Goal: Task Accomplishment & Management: Use online tool/utility

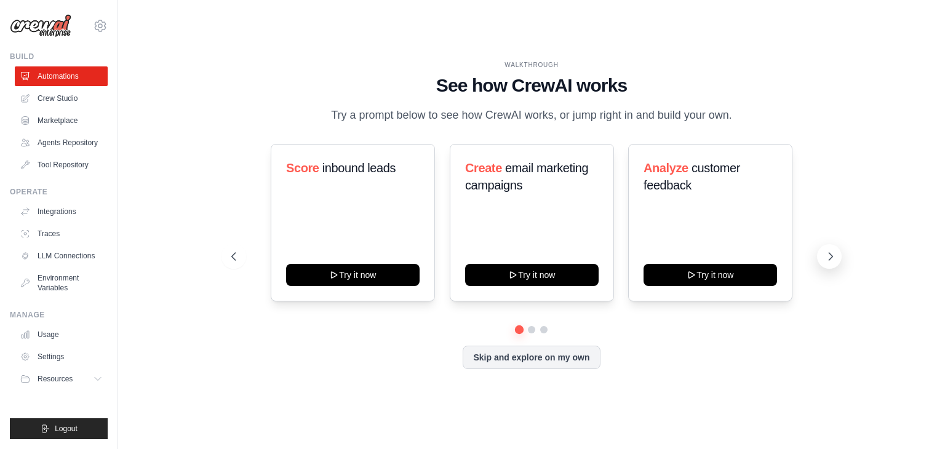
click at [825, 257] on icon at bounding box center [831, 256] width 12 height 12
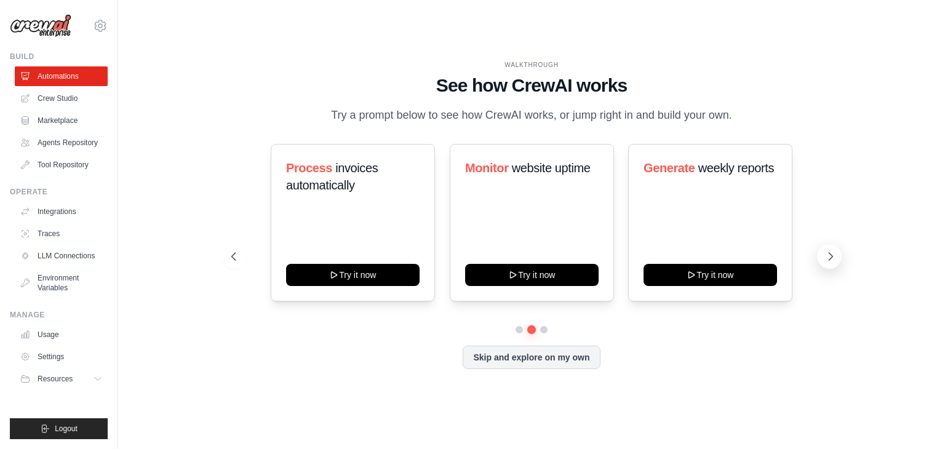
click at [825, 257] on icon at bounding box center [831, 256] width 12 height 12
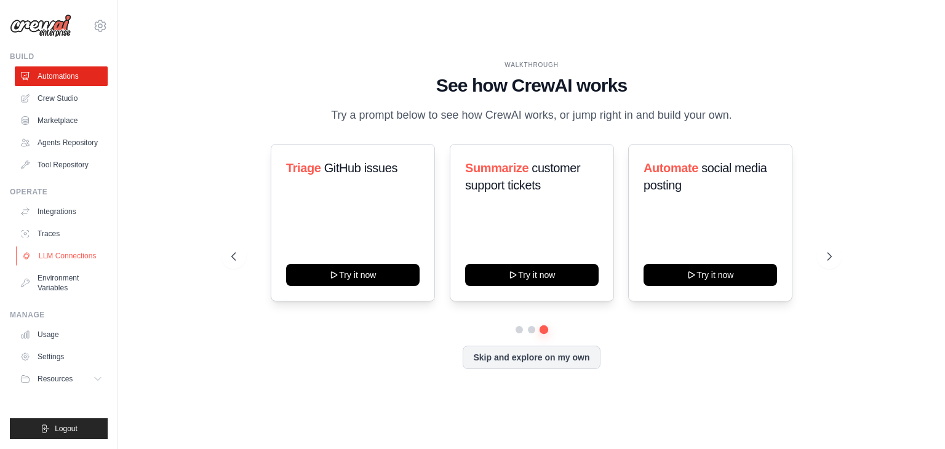
click at [54, 255] on link "LLM Connections" at bounding box center [62, 256] width 93 height 20
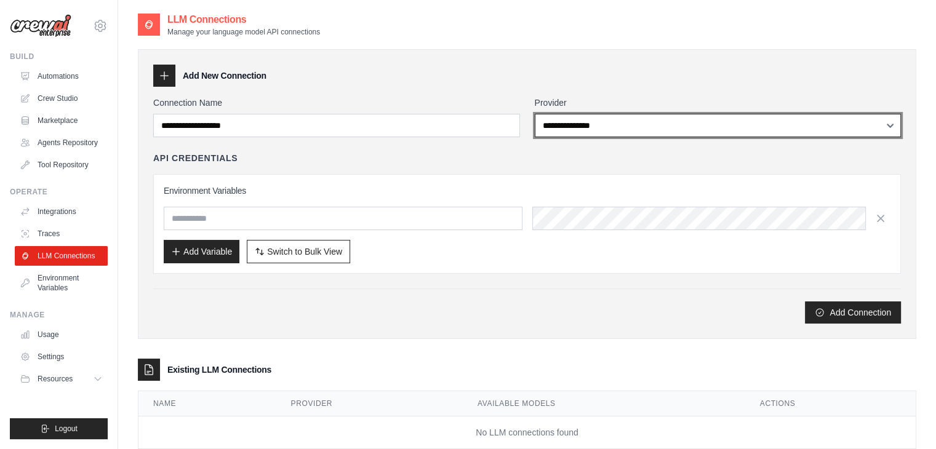
click at [612, 124] on select "**********" at bounding box center [718, 125] width 367 height 23
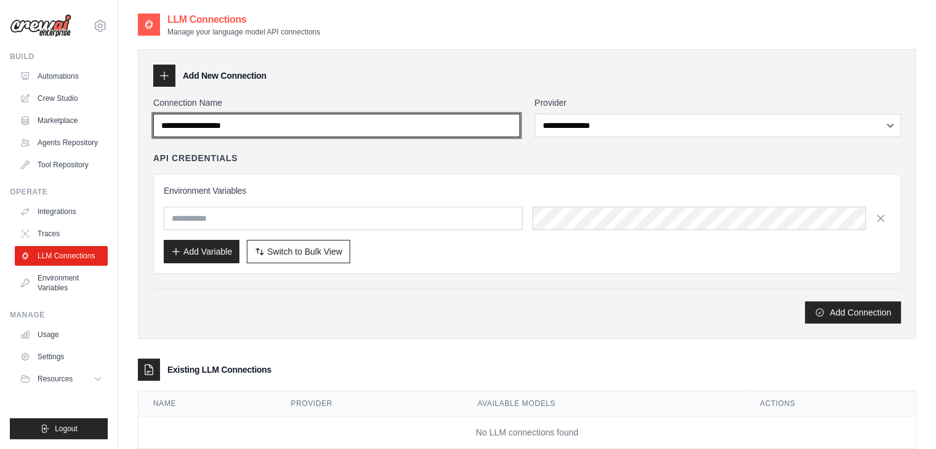
click at [424, 134] on input "Connection Name" at bounding box center [336, 125] width 367 height 23
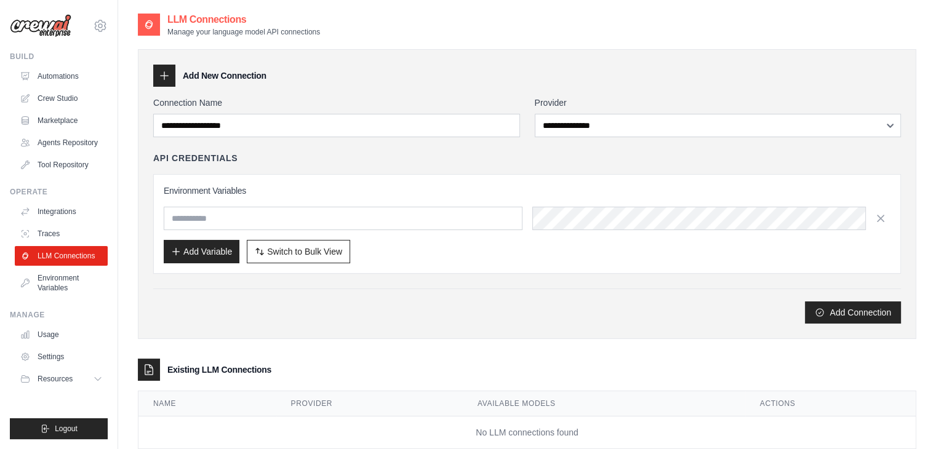
click at [498, 294] on div "Add Connection" at bounding box center [527, 306] width 748 height 35
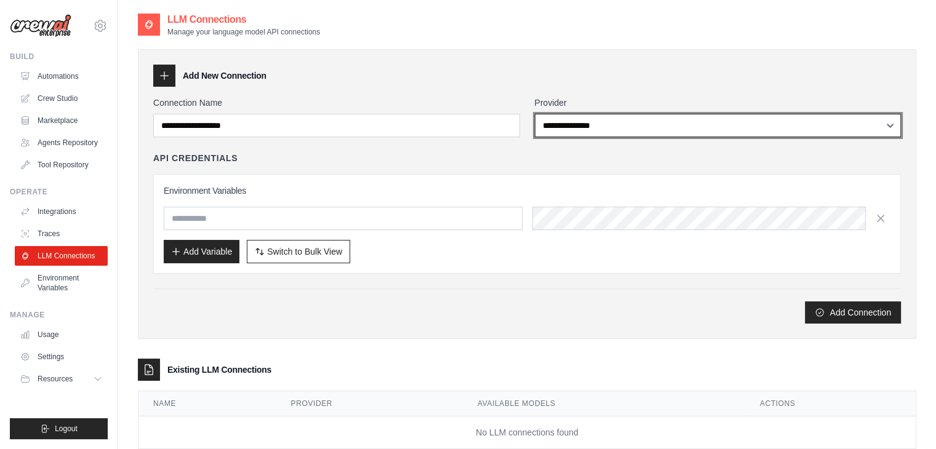
click at [601, 127] on select "**********" at bounding box center [718, 125] width 367 height 23
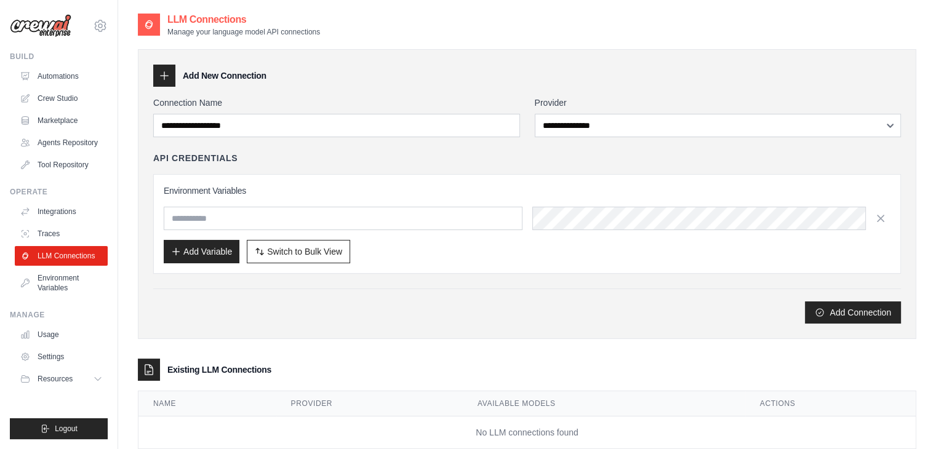
click at [436, 302] on div "Add Connection" at bounding box center [527, 313] width 748 height 22
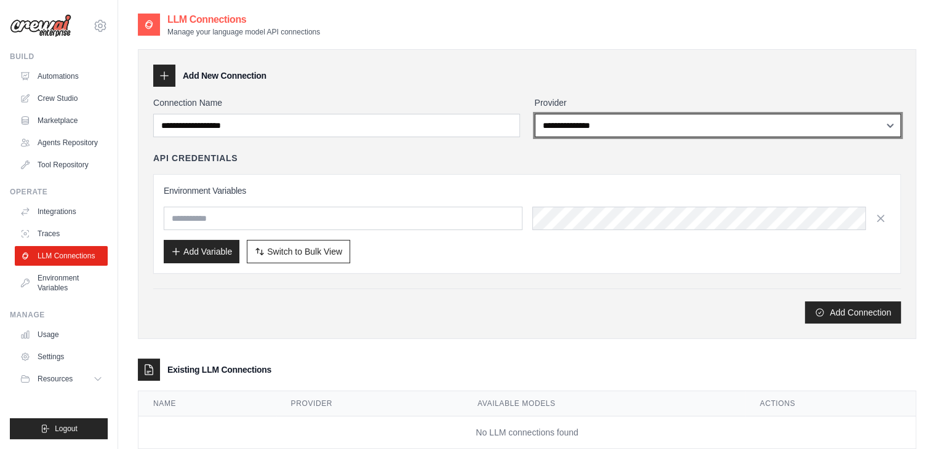
click at [577, 124] on select "**********" at bounding box center [718, 125] width 367 height 23
select select "*******"
click at [535, 114] on select "**********" at bounding box center [718, 125] width 367 height 23
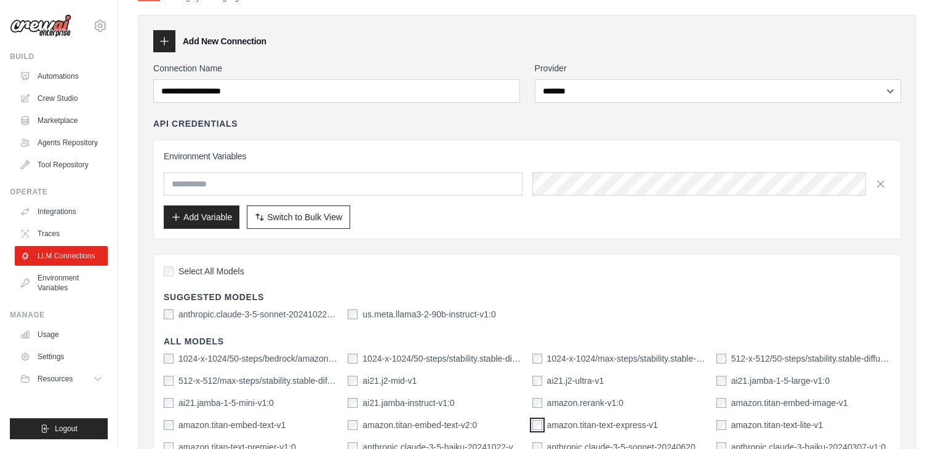
scroll to position [34, 0]
click at [408, 189] on input "text" at bounding box center [343, 184] width 359 height 23
click at [318, 212] on span "Switch to Bulk View" at bounding box center [304, 217] width 75 height 12
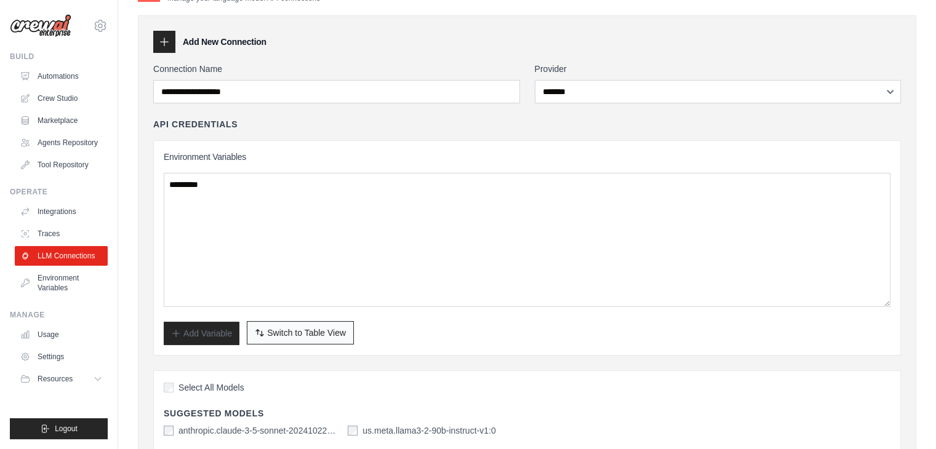
click at [300, 330] on span "Switch to Table View" at bounding box center [306, 333] width 79 height 12
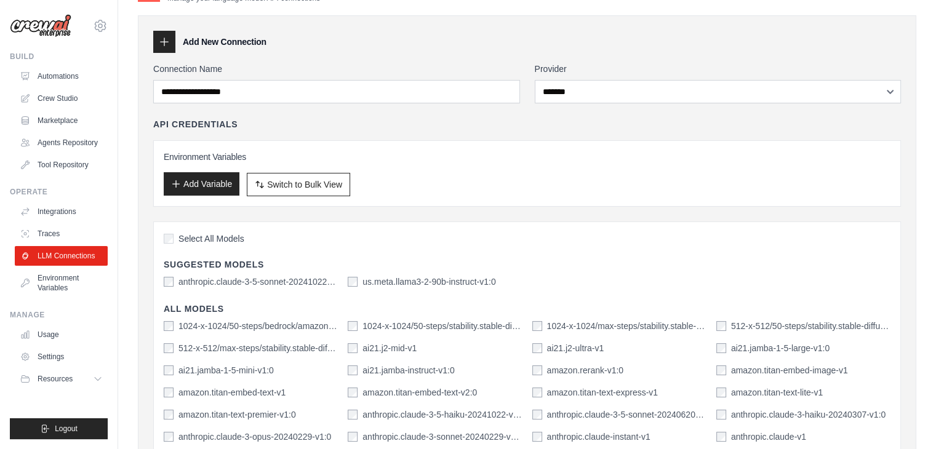
click at [222, 194] on button "Add Variable" at bounding box center [202, 183] width 76 height 23
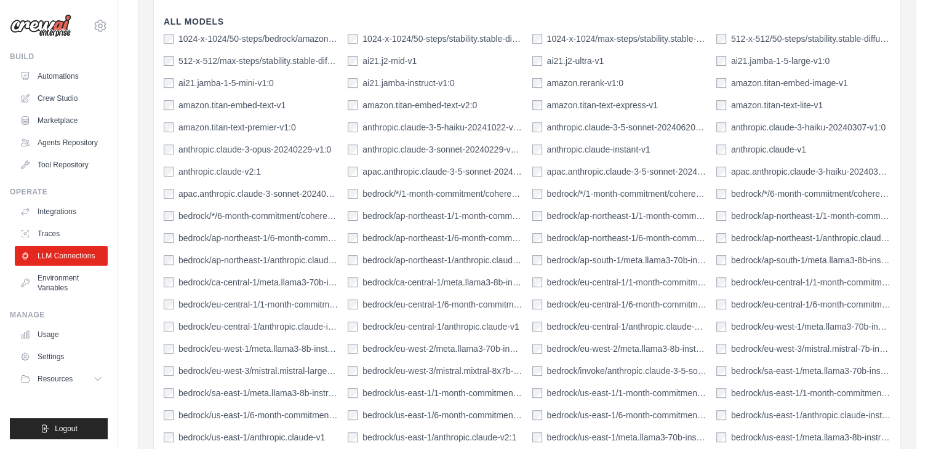
scroll to position [0, 0]
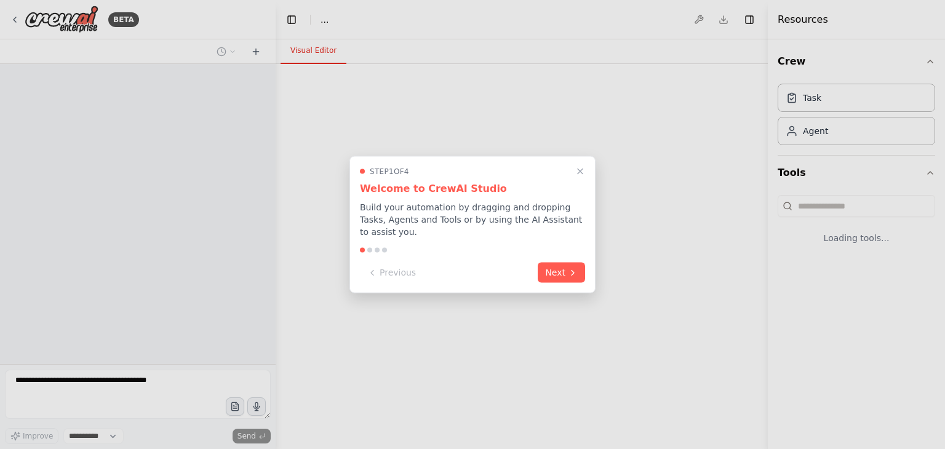
select select "****"
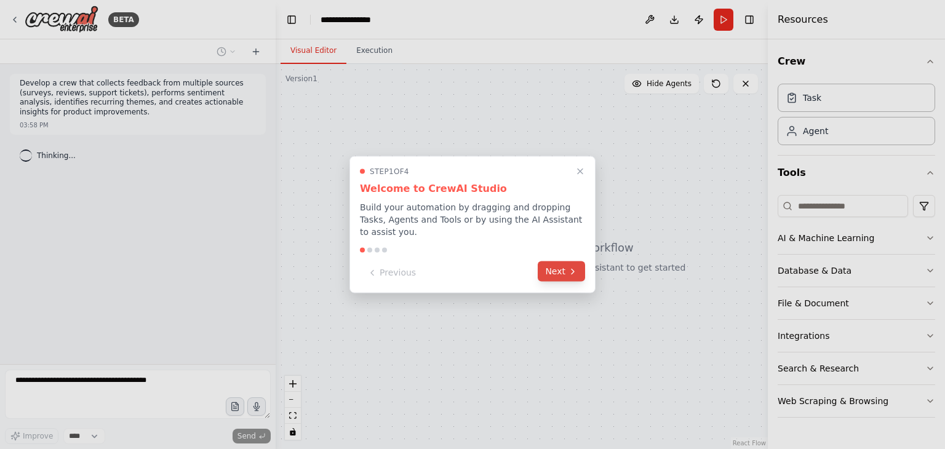
click at [559, 265] on button "Next" at bounding box center [561, 272] width 47 height 20
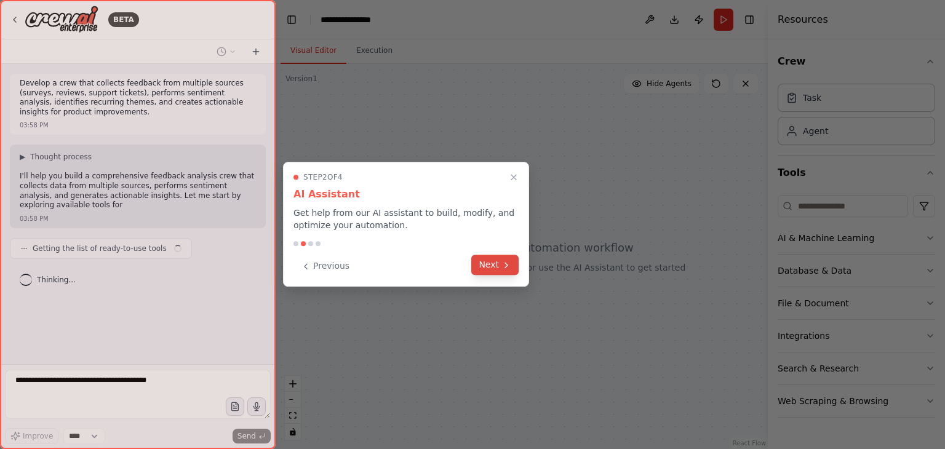
click at [510, 255] on button "Next" at bounding box center [494, 265] width 47 height 20
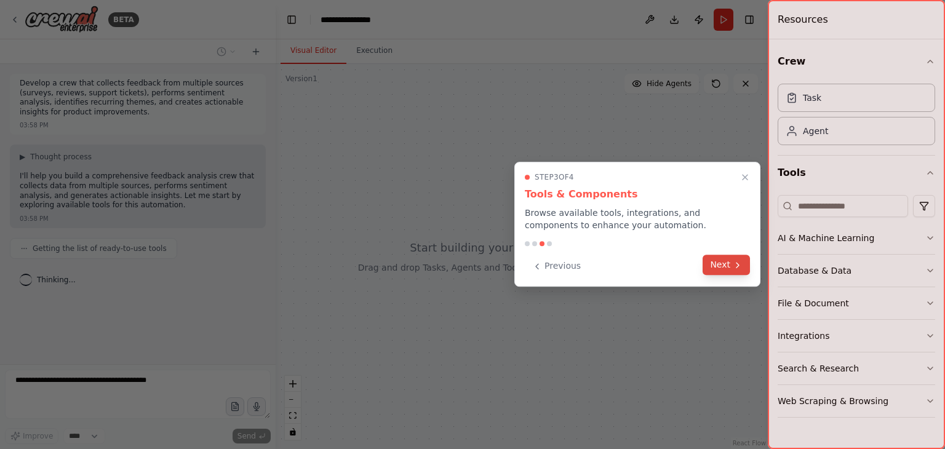
click at [724, 269] on button "Next" at bounding box center [726, 265] width 47 height 20
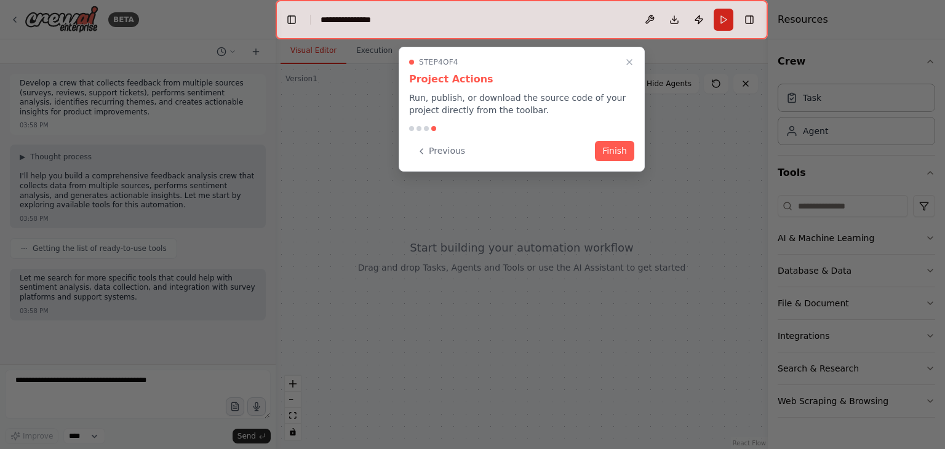
scroll to position [27, 0]
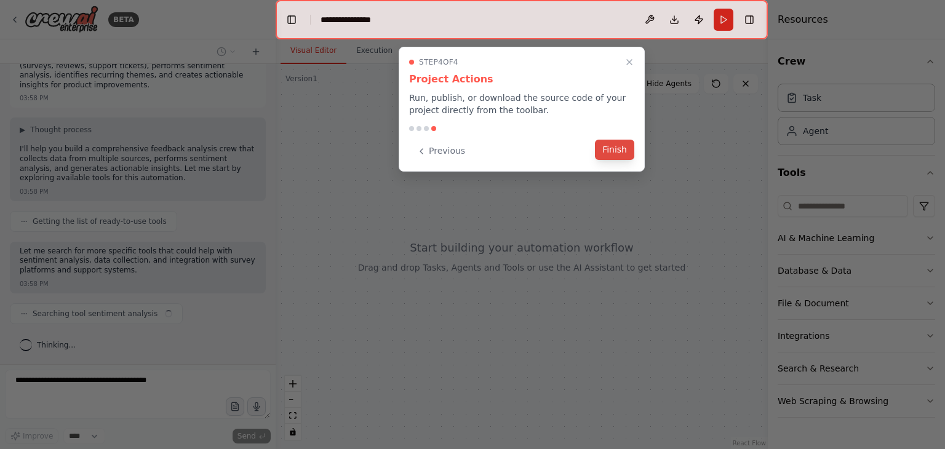
click at [611, 150] on button "Finish" at bounding box center [614, 150] width 39 height 20
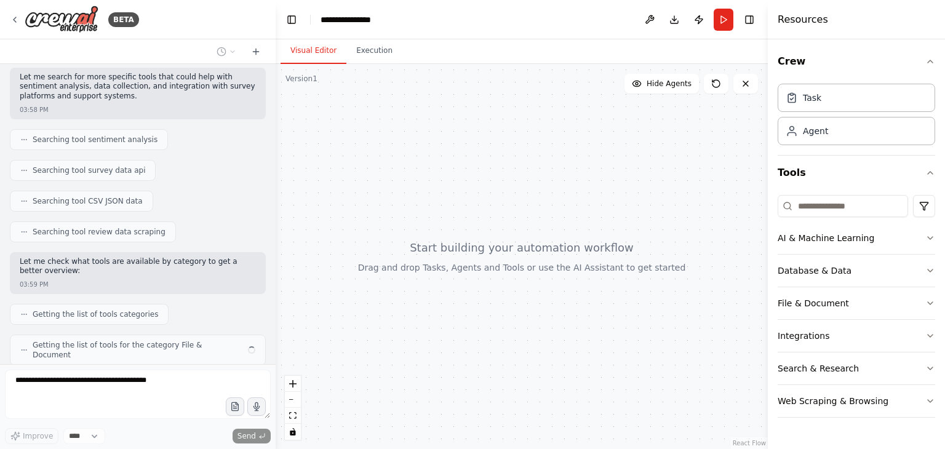
scroll to position [231, 0]
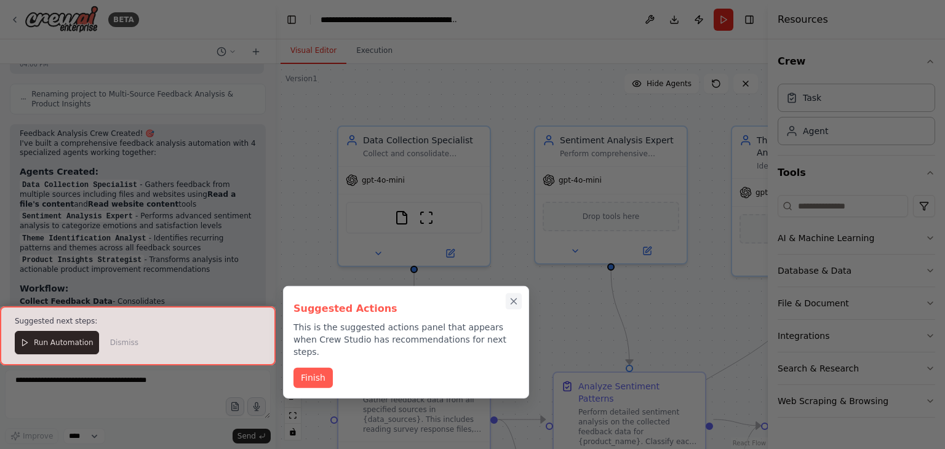
click at [511, 301] on icon "Close walkthrough" at bounding box center [513, 301] width 11 height 11
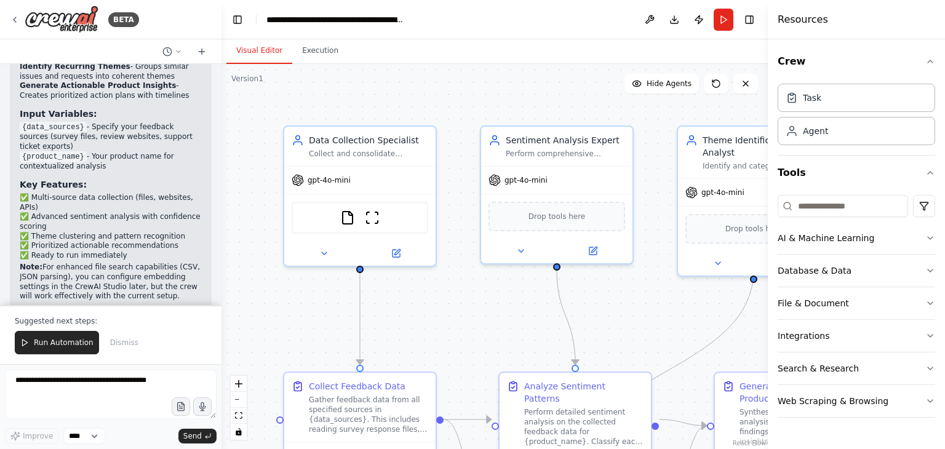
drag, startPoint x: 274, startPoint y: 232, endPoint x: 222, endPoint y: 231, distance: 52.9
click at [222, 231] on div "BETA Develop a crew that collects feedback from multiple sources (surveys, revi…" at bounding box center [472, 224] width 945 height 449
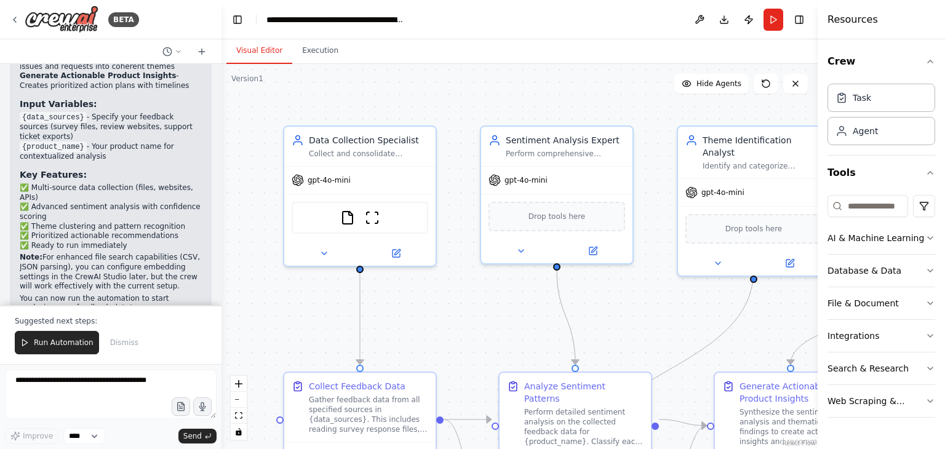
drag, startPoint x: 768, startPoint y: 139, endPoint x: 818, endPoint y: 138, distance: 49.9
click at [818, 138] on div at bounding box center [820, 224] width 5 height 449
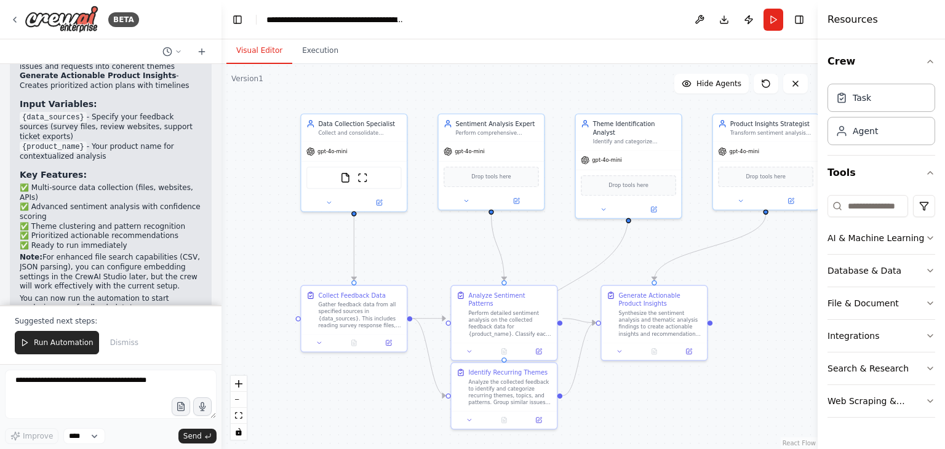
drag, startPoint x: 606, startPoint y: 294, endPoint x: 531, endPoint y: 232, distance: 97.5
click at [531, 232] on div ".deletable-edge-delete-btn { width: 20px; height: 20px; border: 0px solid #ffff…" at bounding box center [520, 256] width 596 height 385
click at [327, 202] on icon at bounding box center [329, 201] width 7 height 7
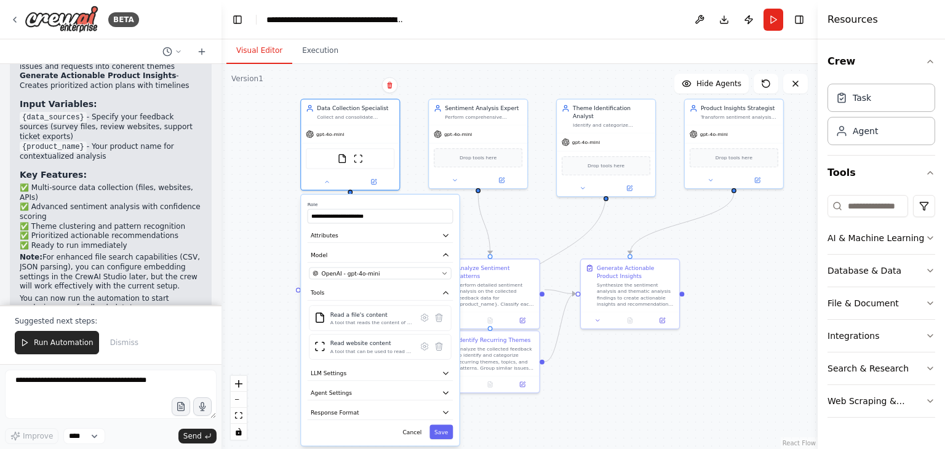
drag, startPoint x: 271, startPoint y: 294, endPoint x: 268, endPoint y: 268, distance: 26.0
click at [268, 268] on div ".deletable-edge-delete-btn { width: 20px; height: 20px; border: 0px solid #ffff…" at bounding box center [520, 256] width 596 height 385
click at [357, 372] on button "LLM Settings" at bounding box center [380, 373] width 145 height 15
click at [342, 220] on input "**********" at bounding box center [380, 216] width 145 height 14
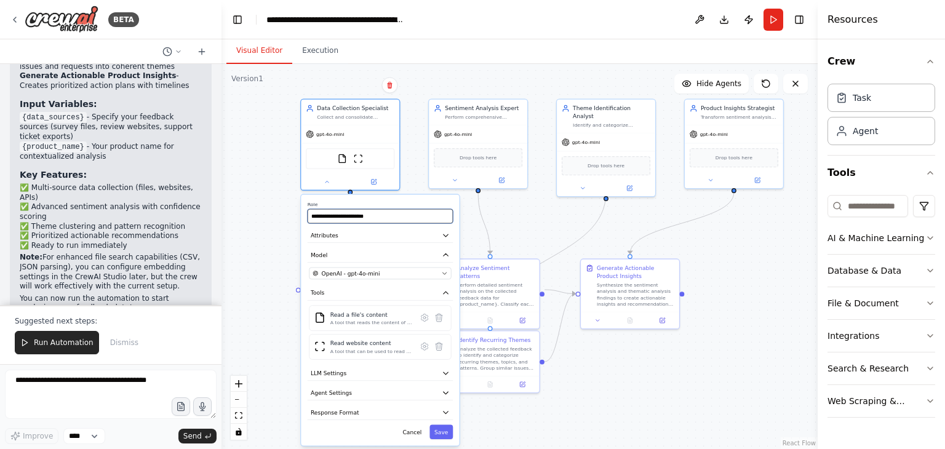
click at [342, 220] on input "**********" at bounding box center [380, 216] width 145 height 14
click at [273, 245] on div ".deletable-edge-delete-btn { width: 20px; height: 20px; border: 0px solid #ffff…" at bounding box center [520, 256] width 596 height 385
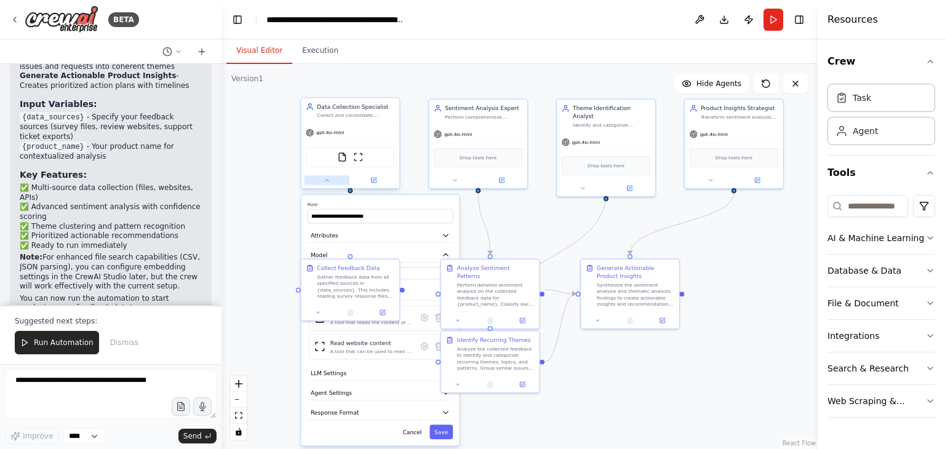
click at [332, 183] on button at bounding box center [327, 180] width 45 height 10
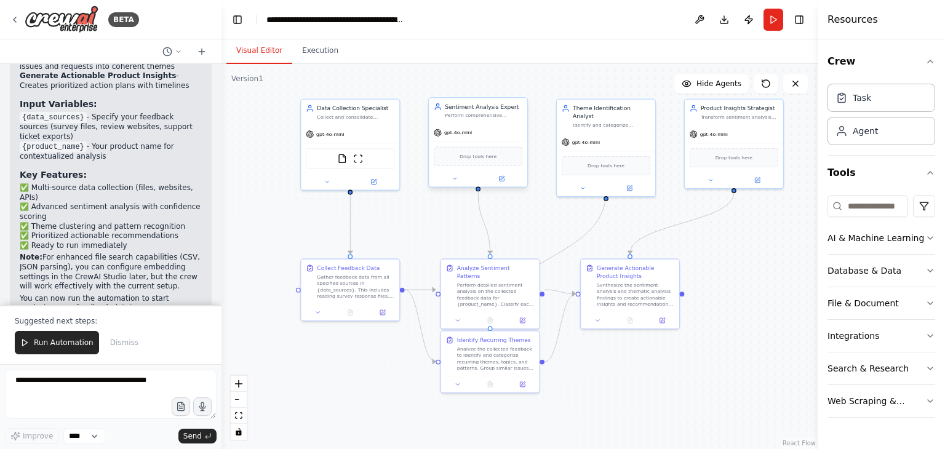
click at [479, 158] on span "Drop tools here" at bounding box center [478, 157] width 37 height 8
click at [565, 250] on icon "Edge from c53bc8c8-953b-4605-8a14-58d6119d0f0f to 38f5166f-7c1d-43da-89c5-e0ea6…" at bounding box center [549, 260] width 116 height 134
click at [748, 266] on div ".deletable-edge-delete-btn { width: 20px; height: 20px; border: 0px solid #ffff…" at bounding box center [520, 256] width 596 height 385
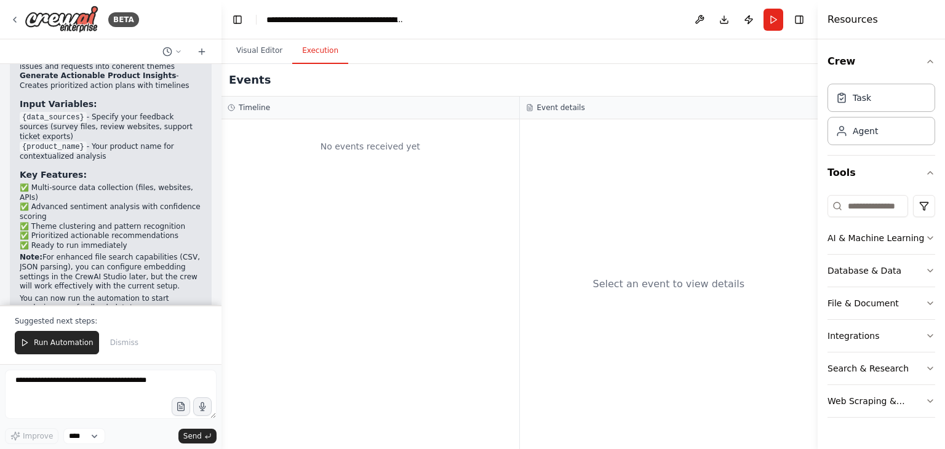
click at [316, 46] on button "Execution" at bounding box center [320, 51] width 56 height 26
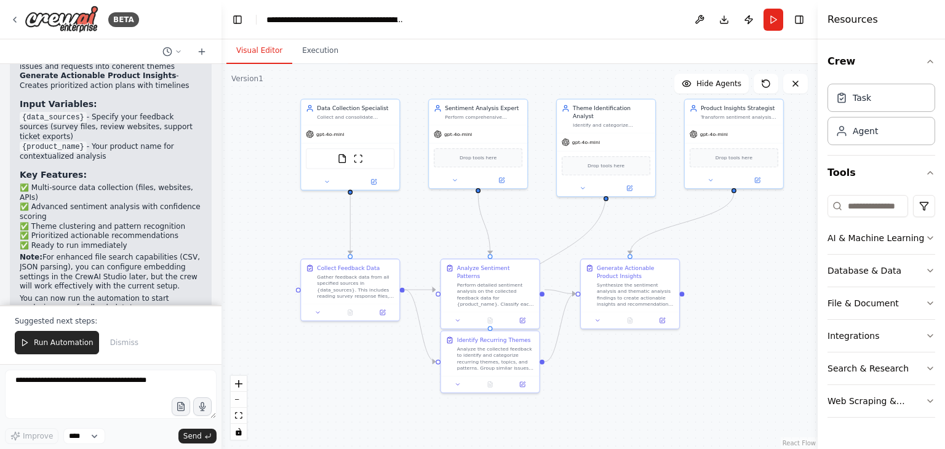
click at [276, 52] on button "Visual Editor" at bounding box center [259, 51] width 66 height 26
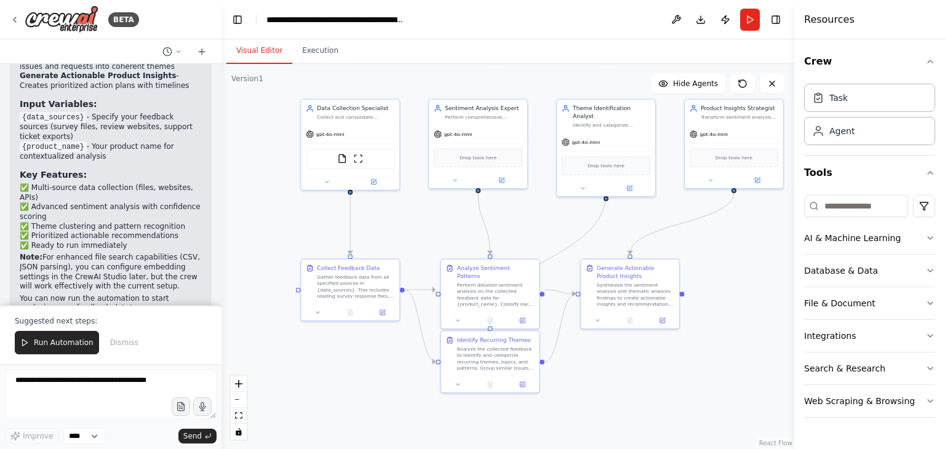
drag, startPoint x: 819, startPoint y: 178, endPoint x: 795, endPoint y: 180, distance: 24.7
click at [795, 180] on div at bounding box center [797, 224] width 5 height 449
click at [833, 94] on div "Task" at bounding box center [839, 97] width 18 height 12
click at [852, 62] on button "Crew" at bounding box center [869, 61] width 131 height 34
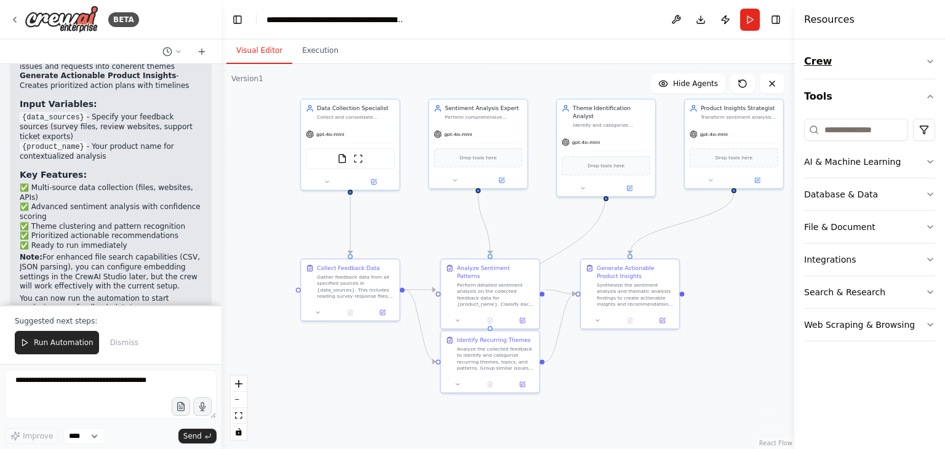
click at [852, 62] on button "Crew" at bounding box center [869, 61] width 131 height 34
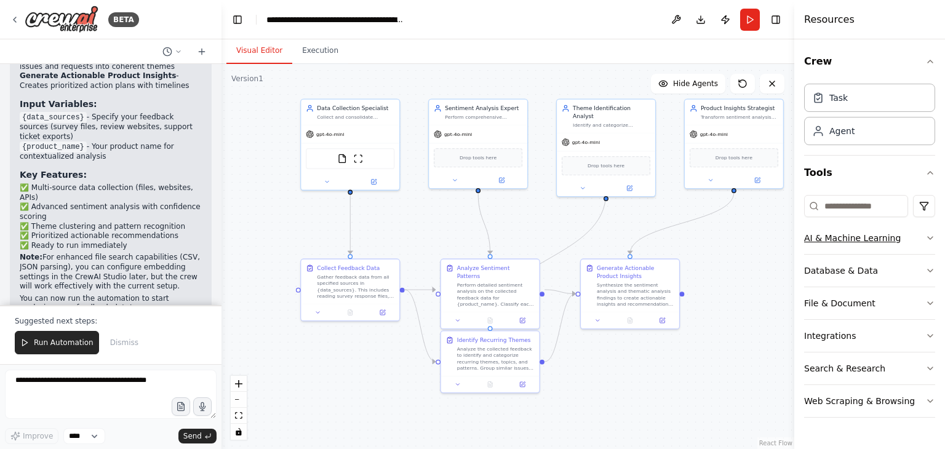
click at [852, 232] on div "AI & Machine Learning" at bounding box center [852, 238] width 97 height 12
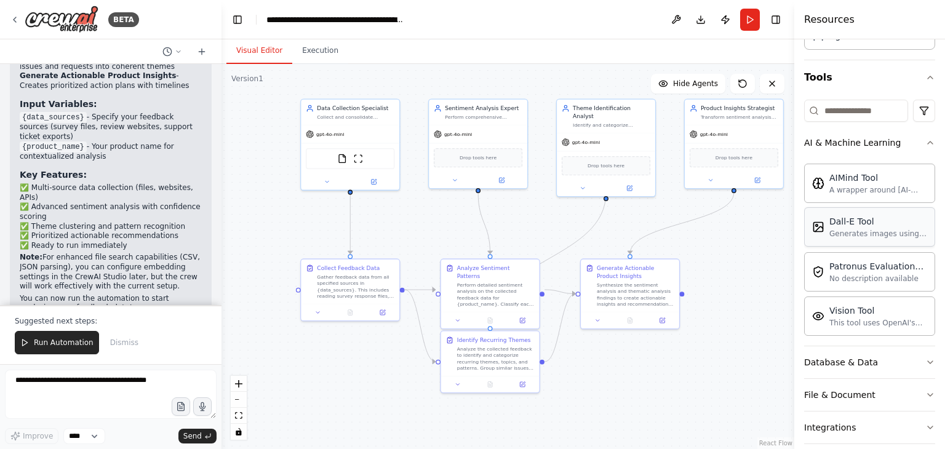
scroll to position [96, 0]
click at [848, 364] on div "Database & Data" at bounding box center [841, 362] width 74 height 12
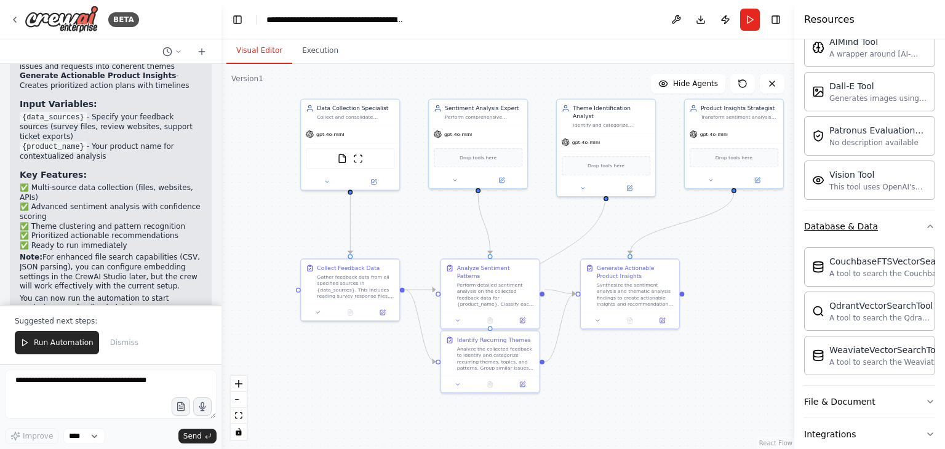
scroll to position [315, 0]
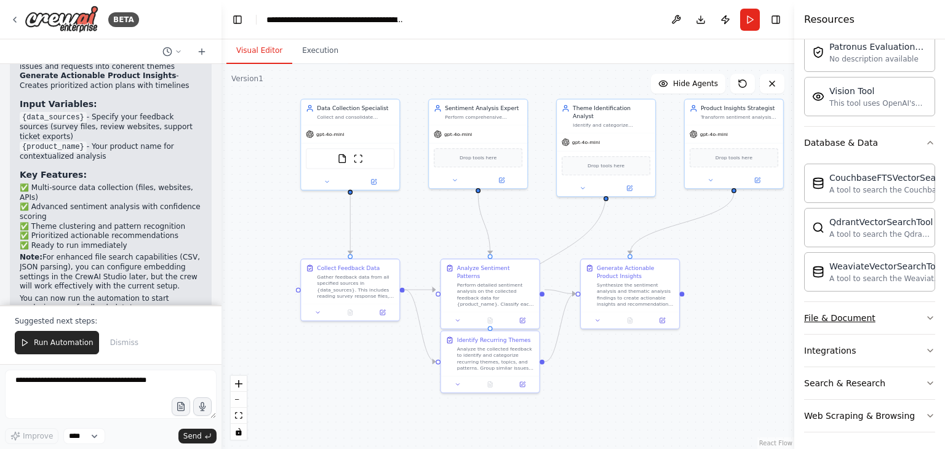
click at [847, 318] on div "File & Document" at bounding box center [839, 318] width 71 height 12
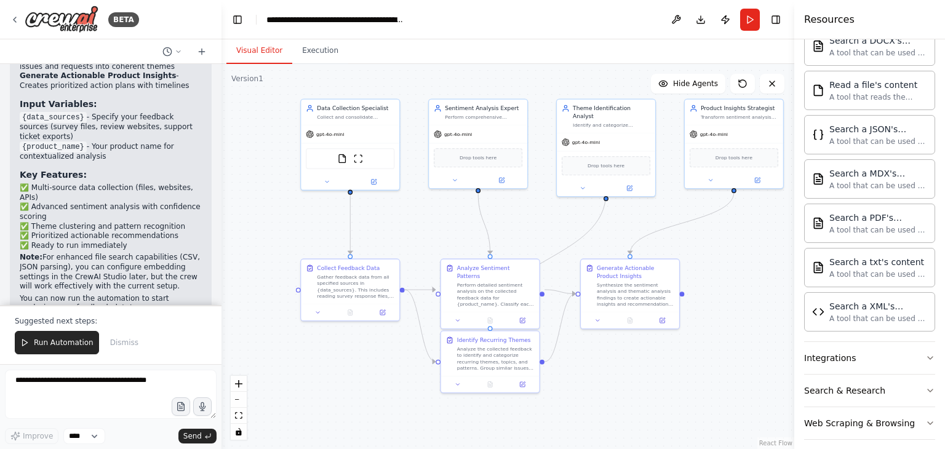
scroll to position [678, 0]
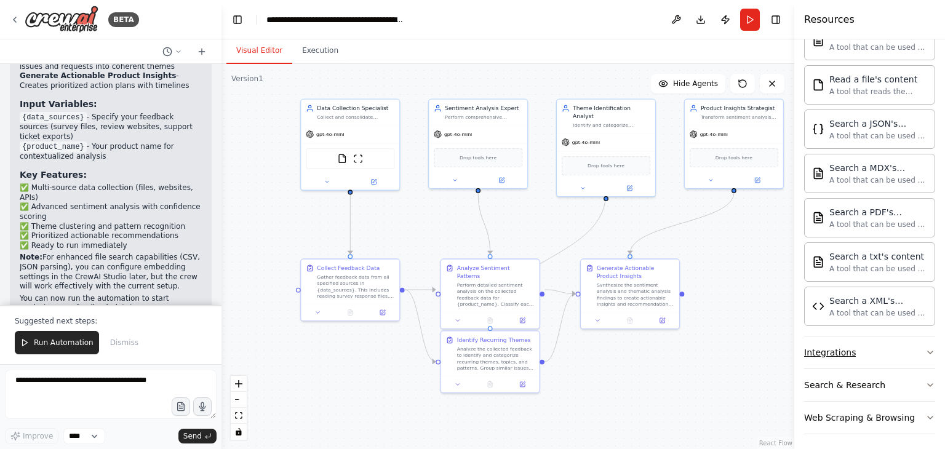
click at [839, 351] on div "Integrations" at bounding box center [830, 352] width 52 height 12
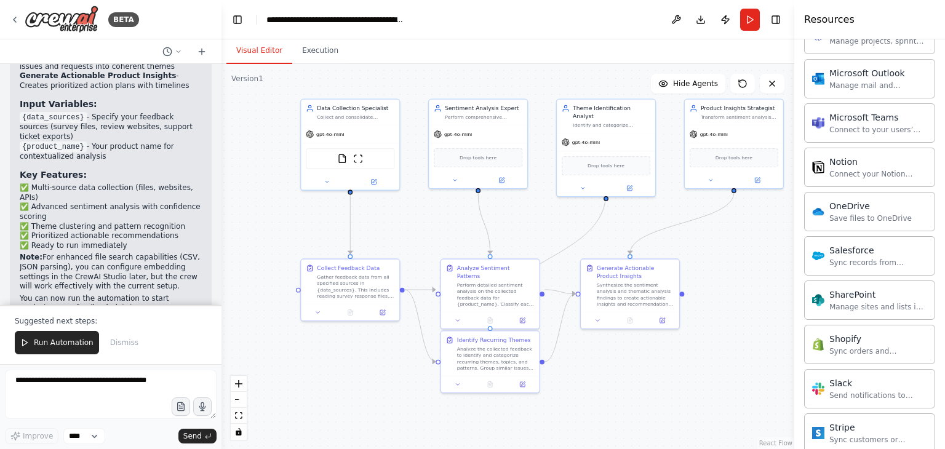
scroll to position [1657, 0]
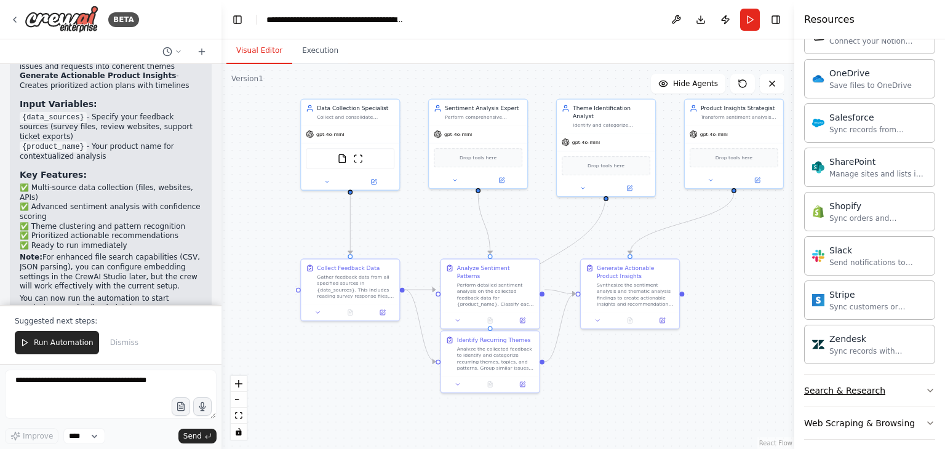
click at [838, 385] on div "Search & Research" at bounding box center [844, 391] width 81 height 12
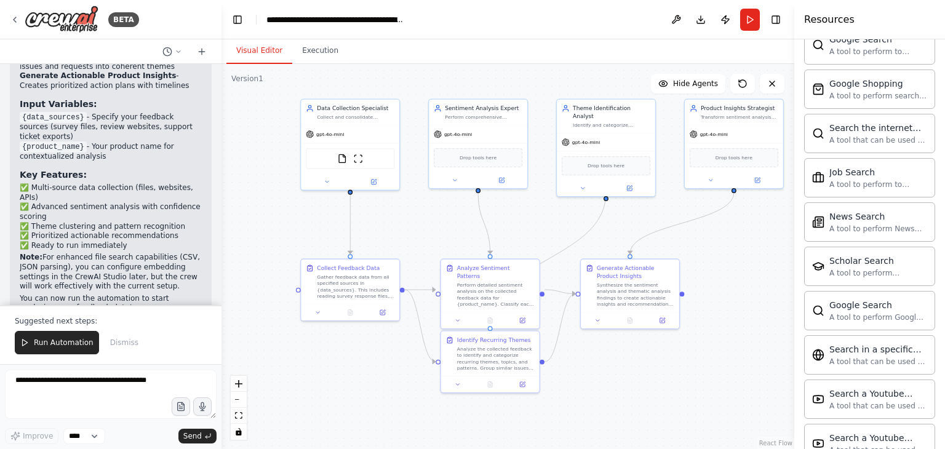
scroll to position [2284, 0]
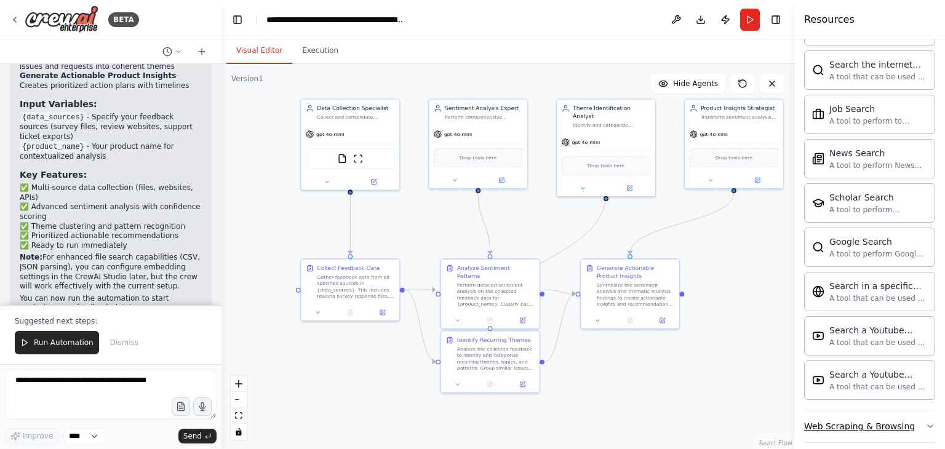
click at [837, 420] on div "Web Scraping & Browsing" at bounding box center [859, 426] width 111 height 12
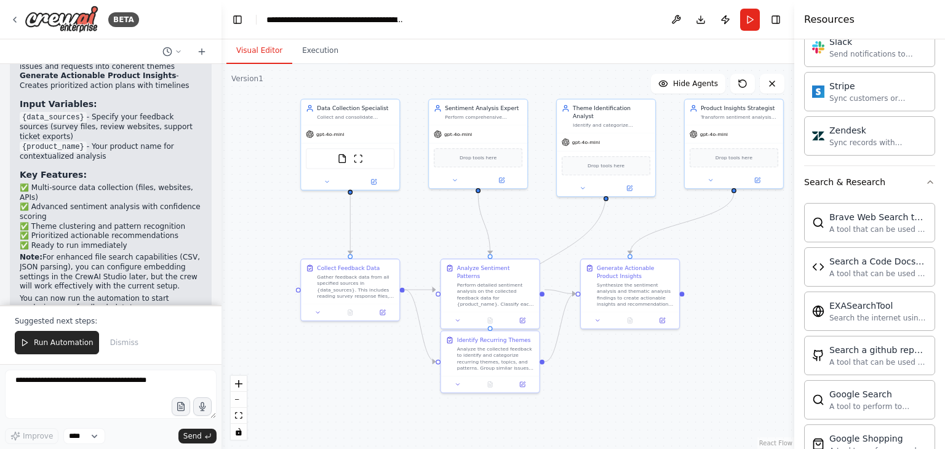
scroll to position [1859, 0]
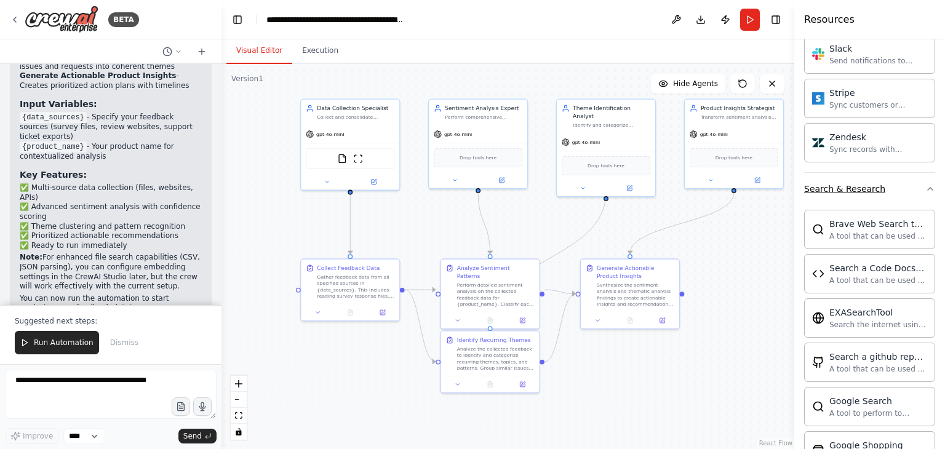
click at [844, 191] on button "Search & Research" at bounding box center [869, 189] width 131 height 32
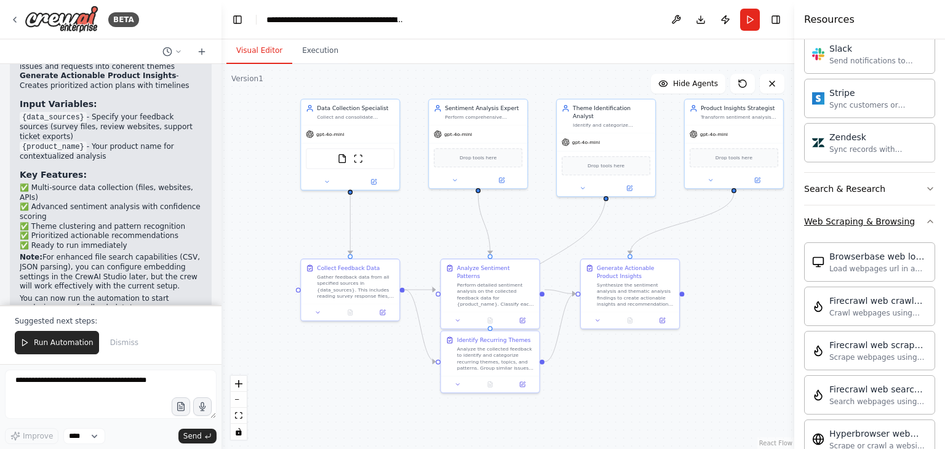
click at [837, 218] on button "Web Scraping & Browsing" at bounding box center [869, 222] width 131 height 32
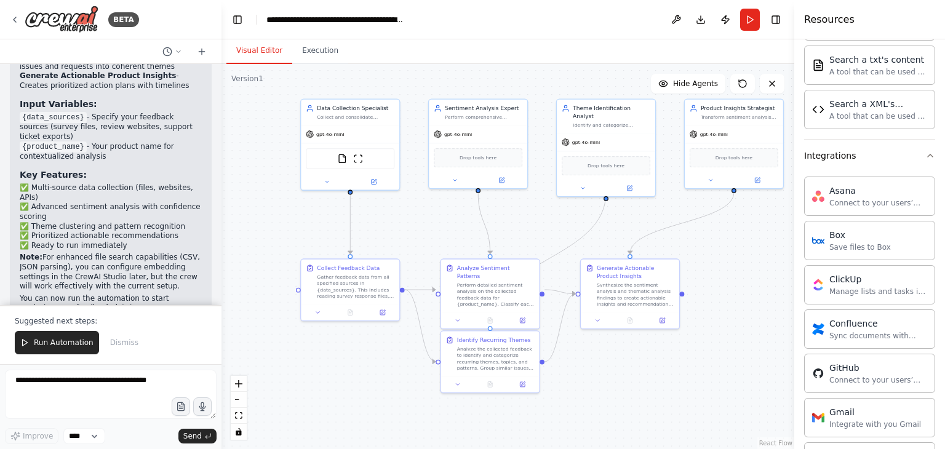
scroll to position [830, 0]
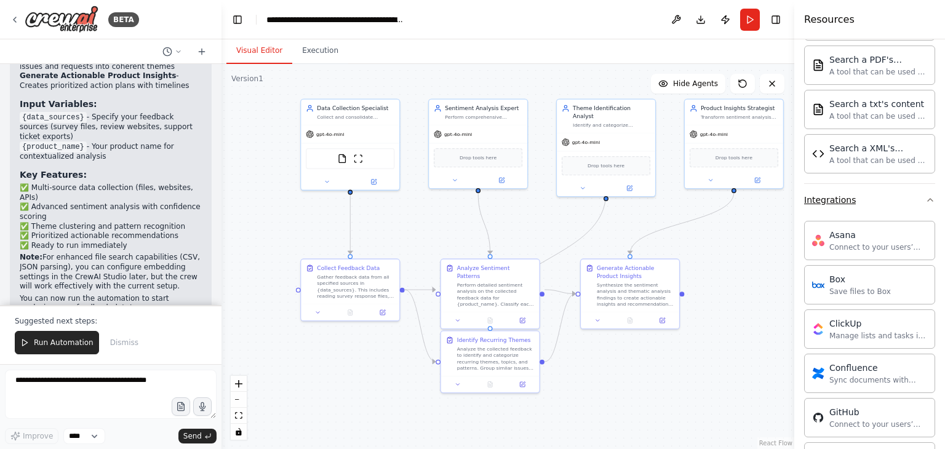
click at [842, 207] on button "Integrations" at bounding box center [869, 200] width 131 height 32
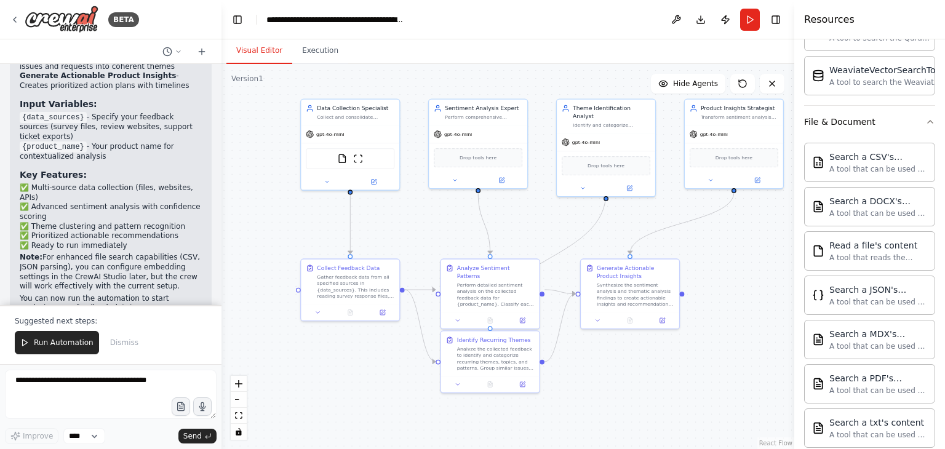
scroll to position [509, 0]
click at [845, 124] on div "File & Document" at bounding box center [839, 124] width 71 height 12
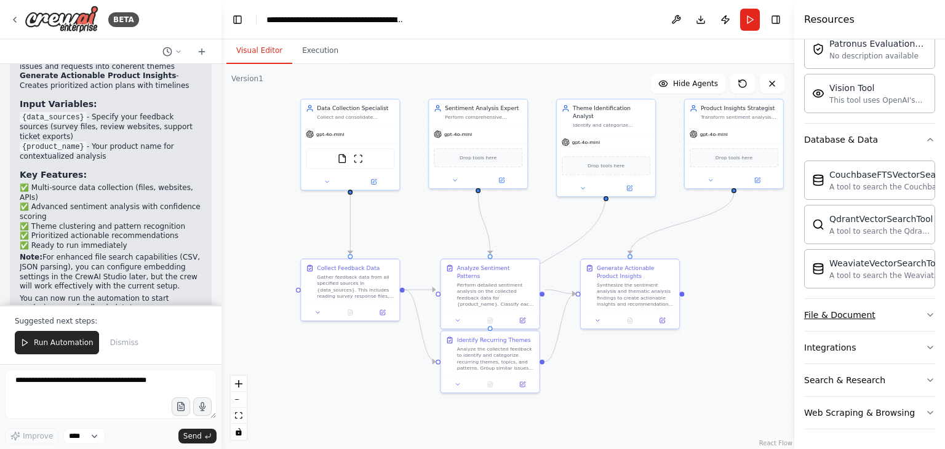
scroll to position [315, 0]
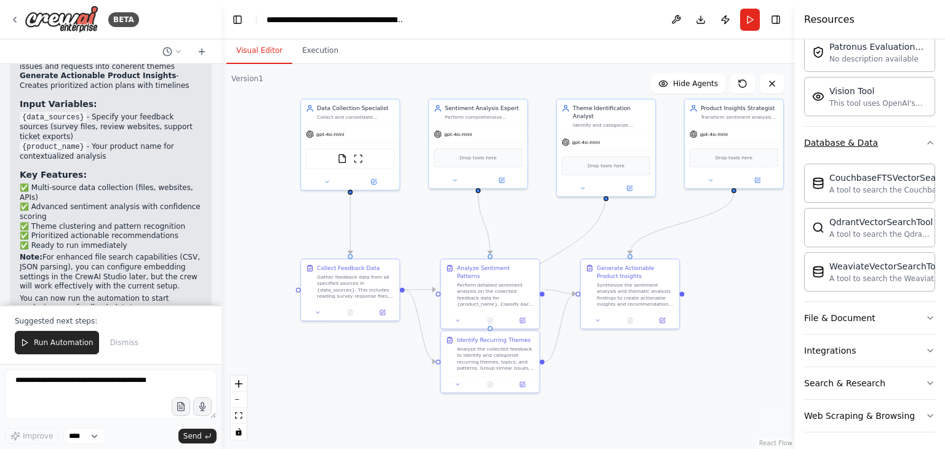
click at [844, 137] on div "Database & Data" at bounding box center [841, 143] width 74 height 12
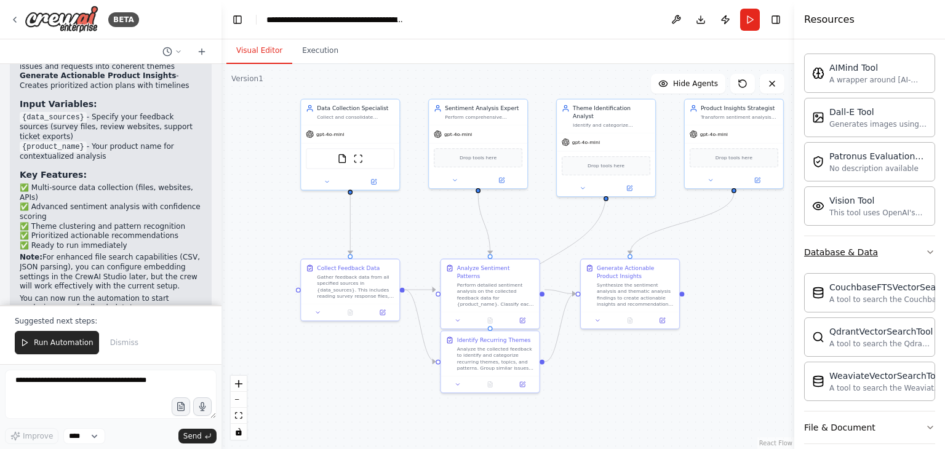
scroll to position [173, 0]
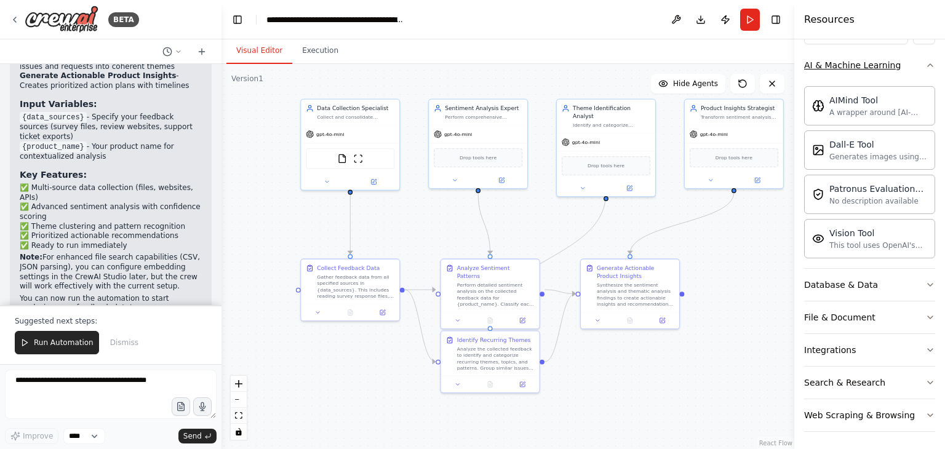
click at [850, 72] on button "AI & Machine Learning" at bounding box center [869, 65] width 131 height 32
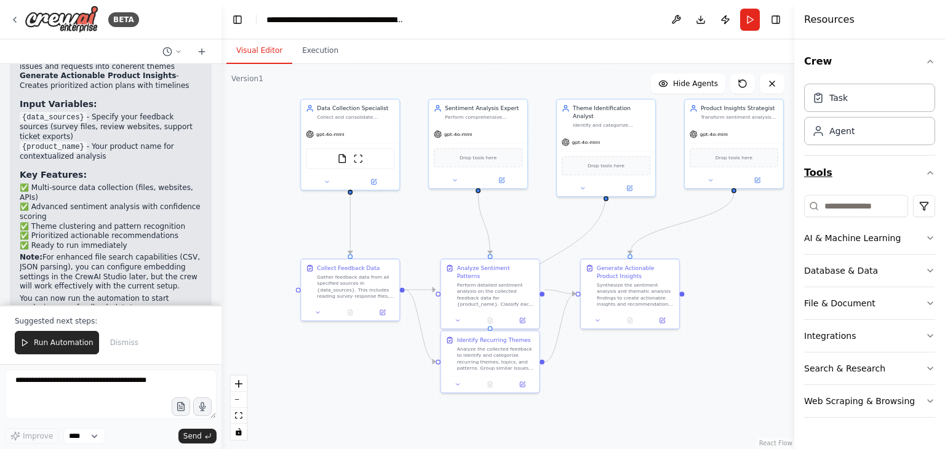
click at [837, 165] on button "Tools" at bounding box center [869, 173] width 131 height 34
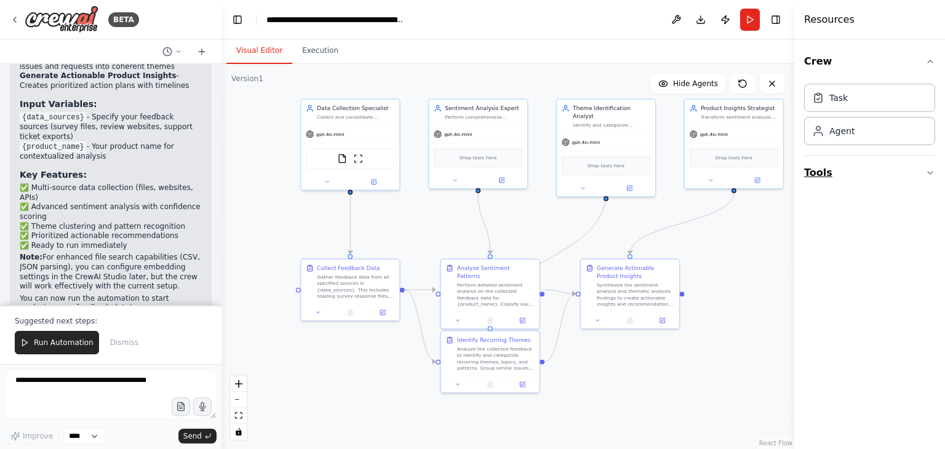
click at [837, 165] on button "Tools" at bounding box center [869, 173] width 131 height 34
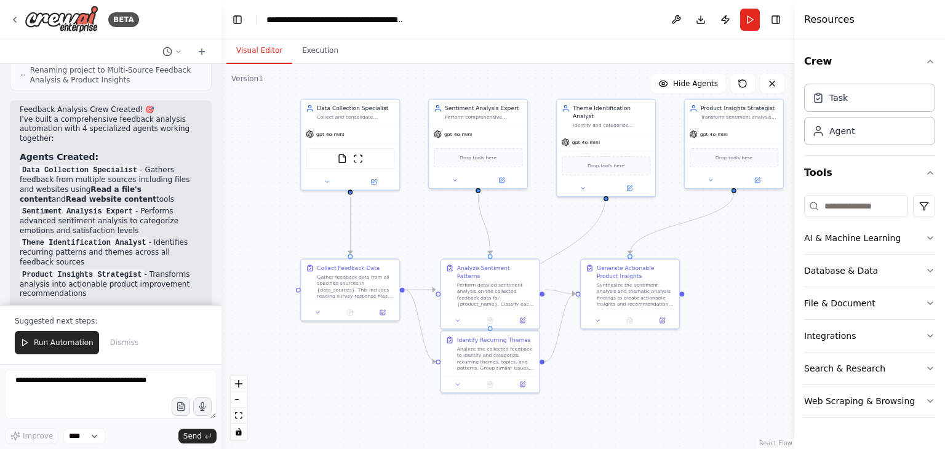
scroll to position [1836, 0]
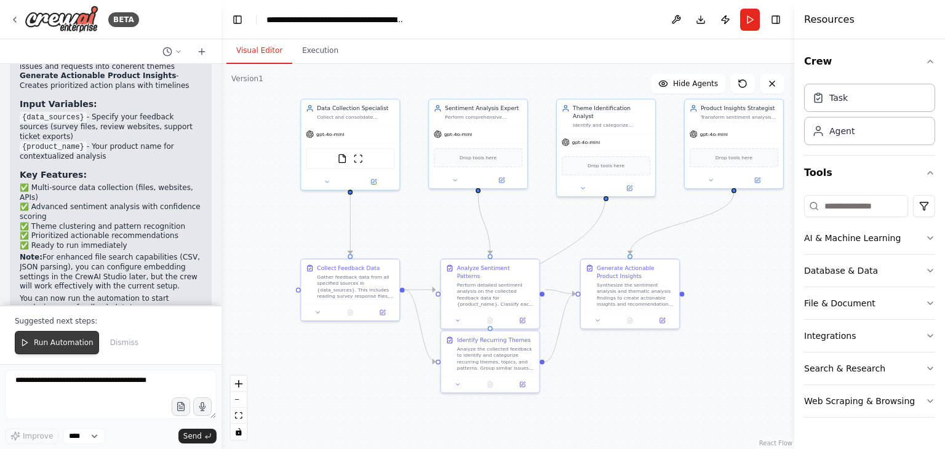
click at [78, 345] on span "Run Automation" at bounding box center [64, 343] width 60 height 10
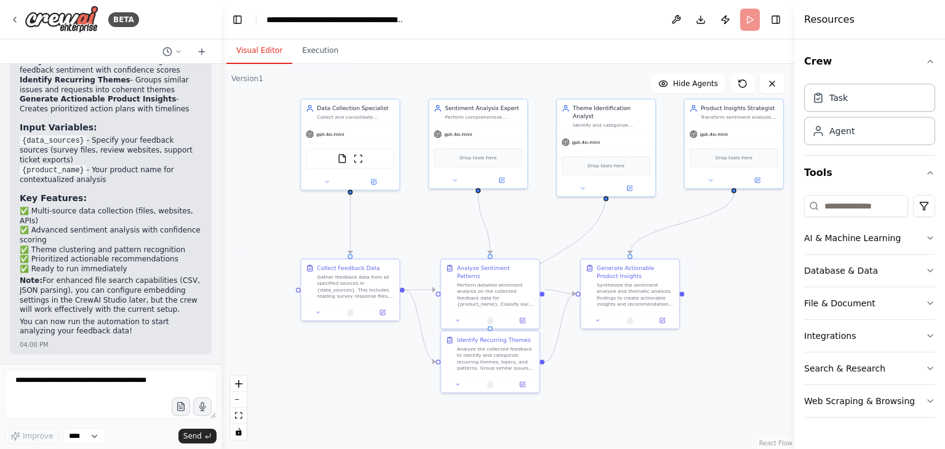
scroll to position [1777, 0]
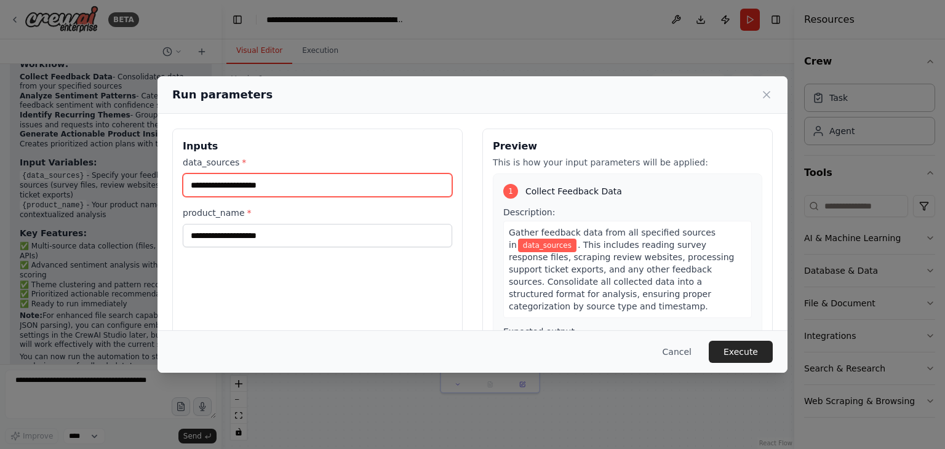
click at [341, 185] on input "data_sources *" at bounding box center [318, 185] width 270 height 23
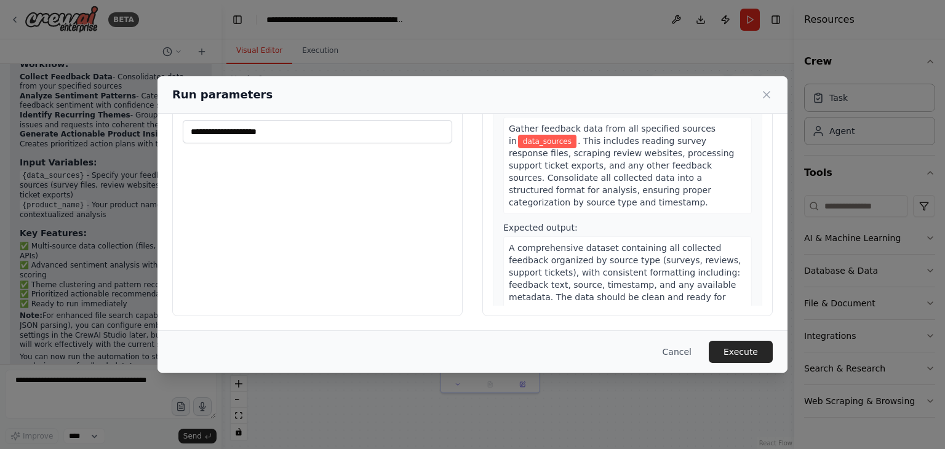
scroll to position [0, 0]
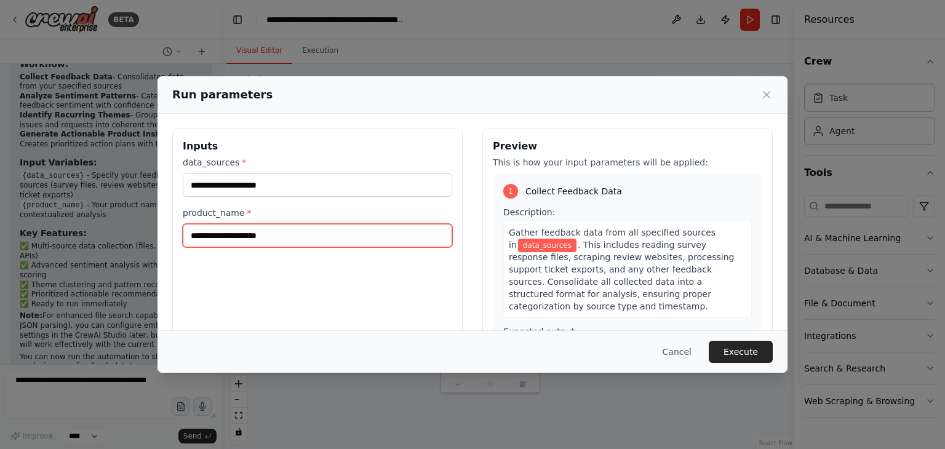
click at [275, 239] on input "product_name *" at bounding box center [318, 235] width 270 height 23
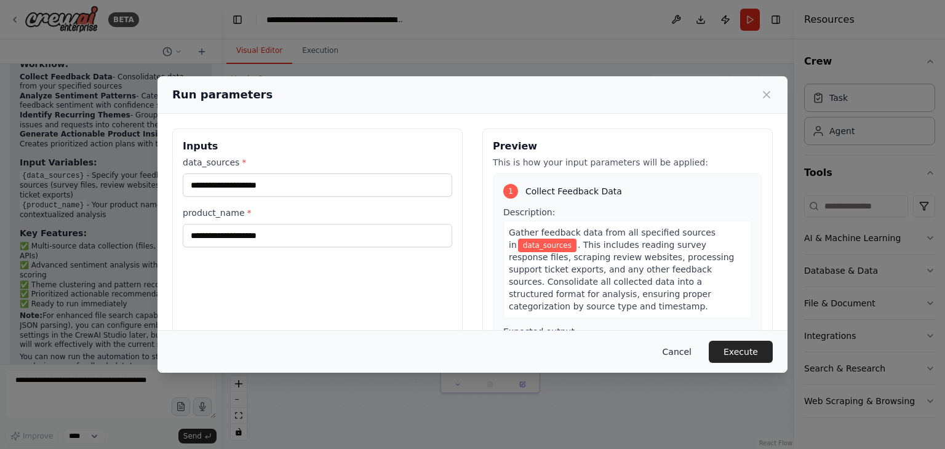
click at [684, 346] on button "Cancel" at bounding box center [677, 352] width 49 height 22
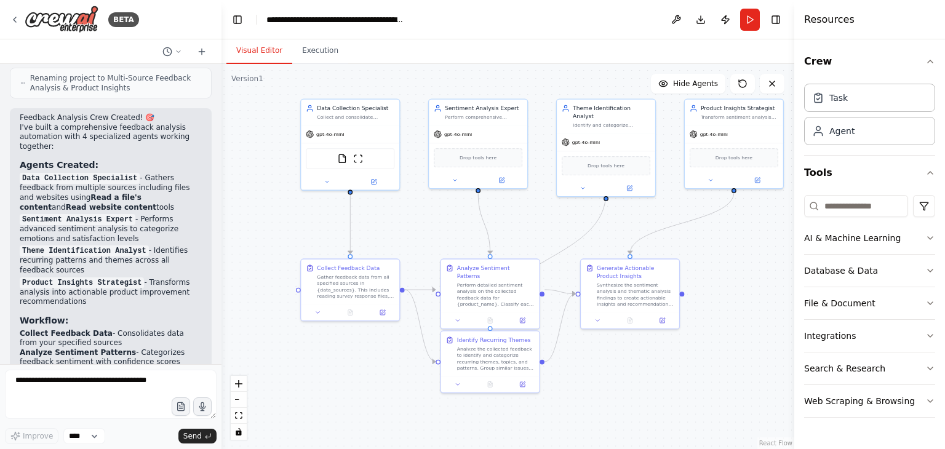
scroll to position [1777, 0]
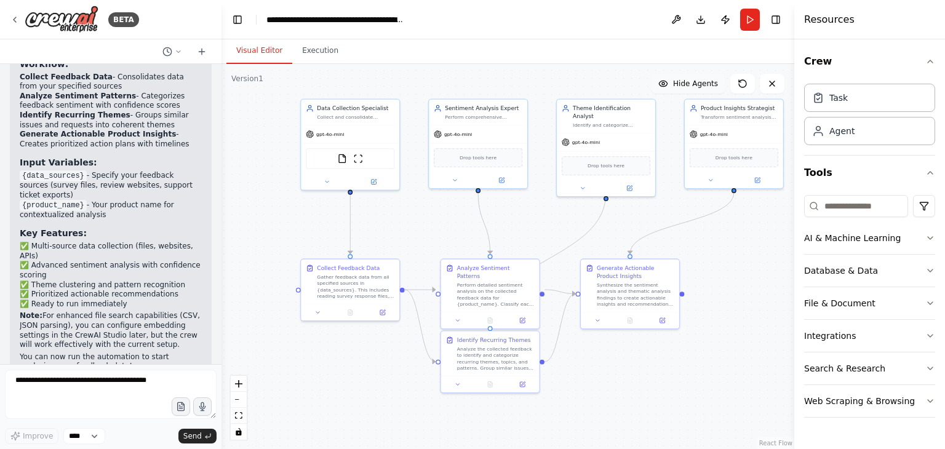
click at [709, 81] on span "Hide Agents" at bounding box center [695, 84] width 45 height 10
click at [709, 81] on span "Show Agents" at bounding box center [694, 84] width 48 height 10
click at [322, 316] on div at bounding box center [350, 311] width 98 height 17
click at [320, 312] on icon at bounding box center [318, 311] width 6 height 6
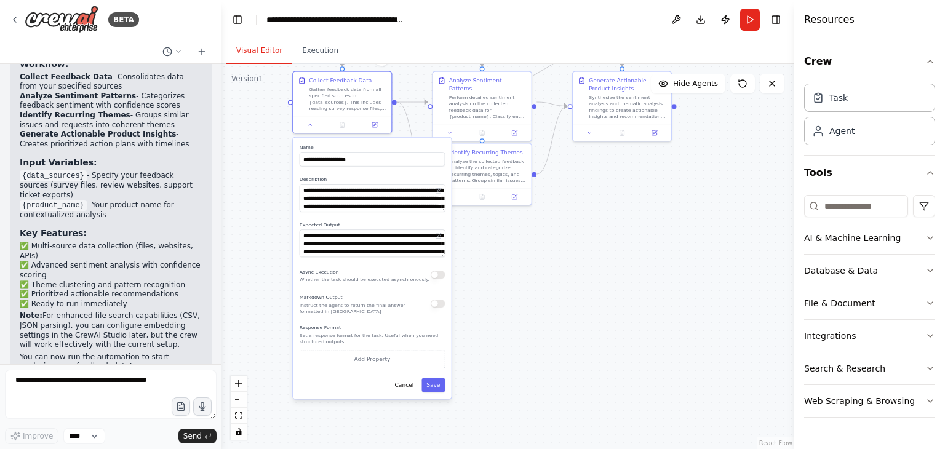
drag, startPoint x: 276, startPoint y: 351, endPoint x: 268, endPoint y: 163, distance: 187.9
click at [268, 163] on div ".deletable-edge-delete-btn { width: 20px; height: 20px; border: 0px solid #ffff…" at bounding box center [508, 256] width 573 height 385
click at [312, 122] on icon at bounding box center [310, 123] width 6 height 6
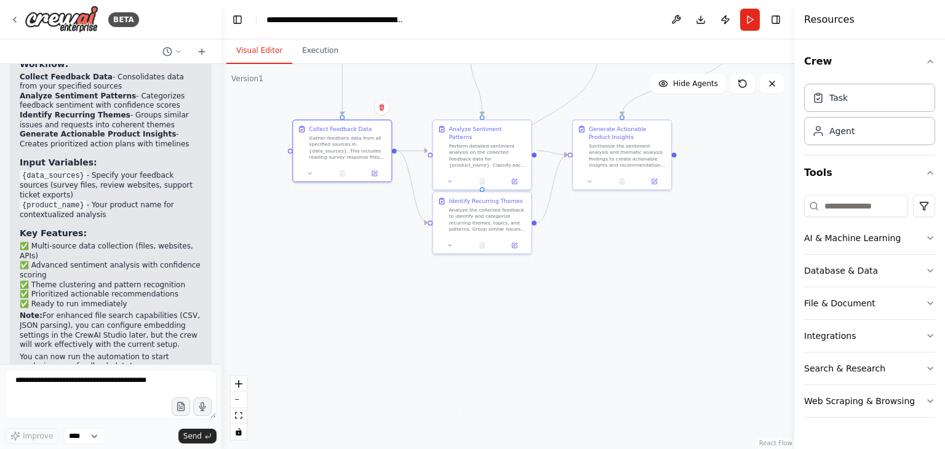
drag, startPoint x: 647, startPoint y: 224, endPoint x: 647, endPoint y: 273, distance: 48.6
click at [647, 273] on div ".deletable-edge-delete-btn { width: 20px; height: 20px; border: 0px solid #ffff…" at bounding box center [508, 256] width 573 height 385
click at [448, 242] on icon at bounding box center [449, 244] width 6 height 6
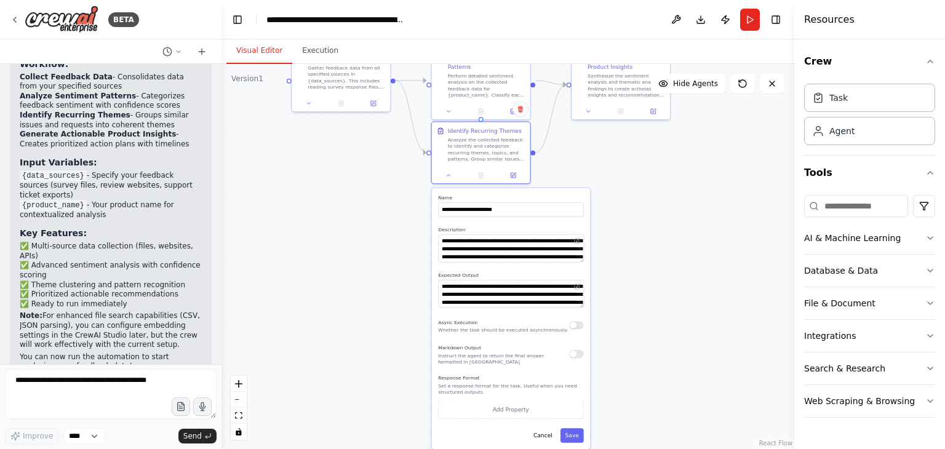
drag, startPoint x: 383, startPoint y: 298, endPoint x: 383, endPoint y: 228, distance: 70.2
click at [383, 228] on div ".deletable-edge-delete-btn { width: 20px; height: 20px; border: 0px solid #ffff…" at bounding box center [508, 256] width 573 height 385
click at [451, 175] on icon at bounding box center [449, 173] width 6 height 6
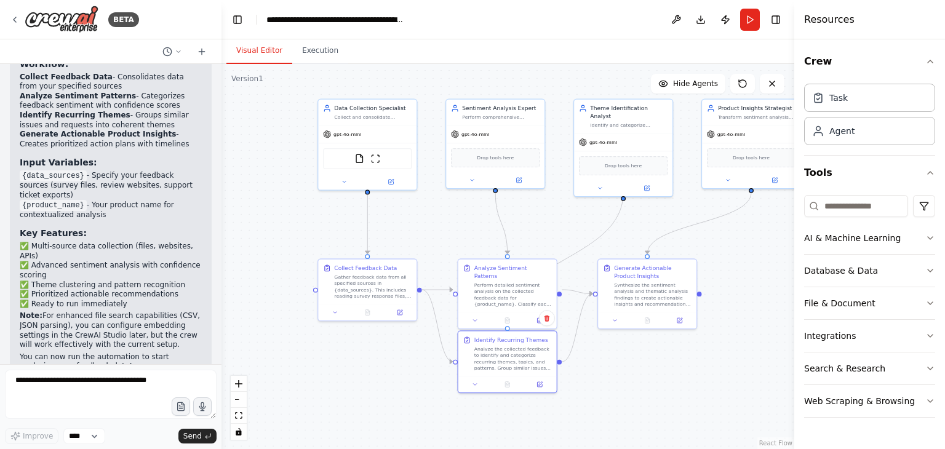
drag, startPoint x: 389, startPoint y: 230, endPoint x: 414, endPoint y: 475, distance: 246.2
click at [414, 449] on html "BETA Develop a crew that collects feedback from multiple sources (surveys, revi…" at bounding box center [472, 224] width 945 height 449
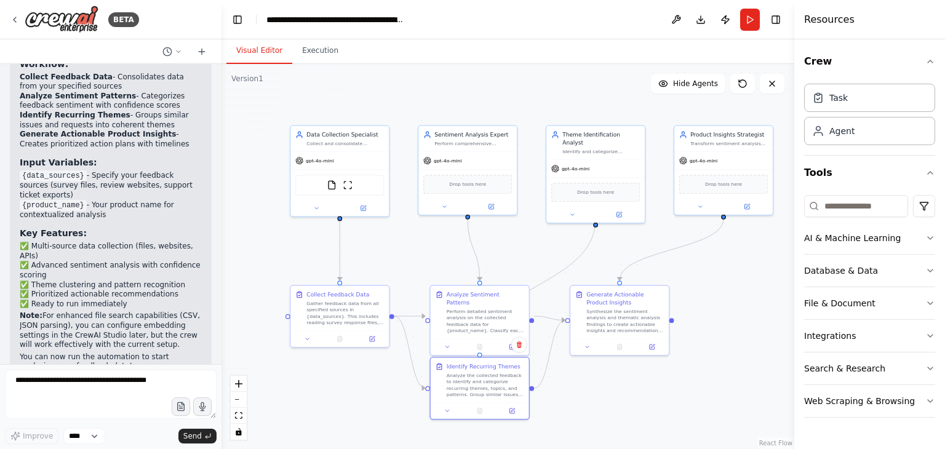
drag, startPoint x: 391, startPoint y: 416, endPoint x: 369, endPoint y: 408, distance: 23.6
click at [369, 408] on div ".deletable-edge-delete-btn { width: 20px; height: 20px; border: 0px solid #ffff…" at bounding box center [508, 256] width 573 height 385
click at [750, 20] on button "Run" at bounding box center [750, 20] width 20 height 22
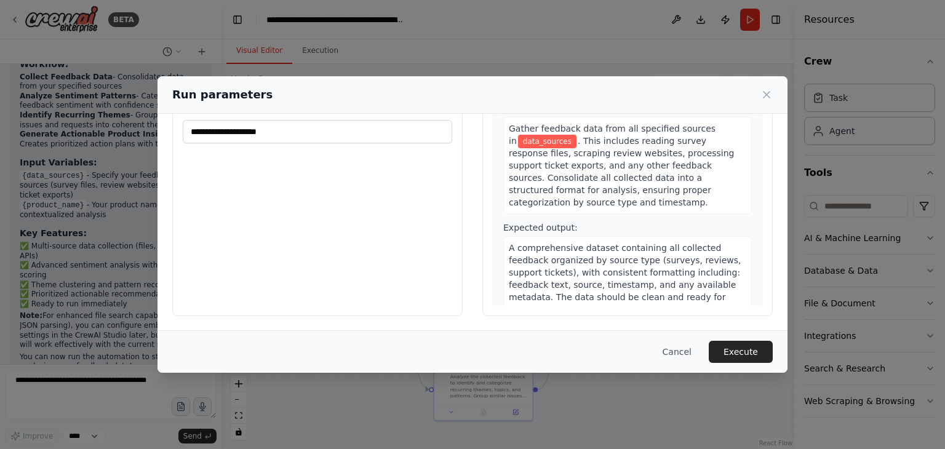
scroll to position [0, 0]
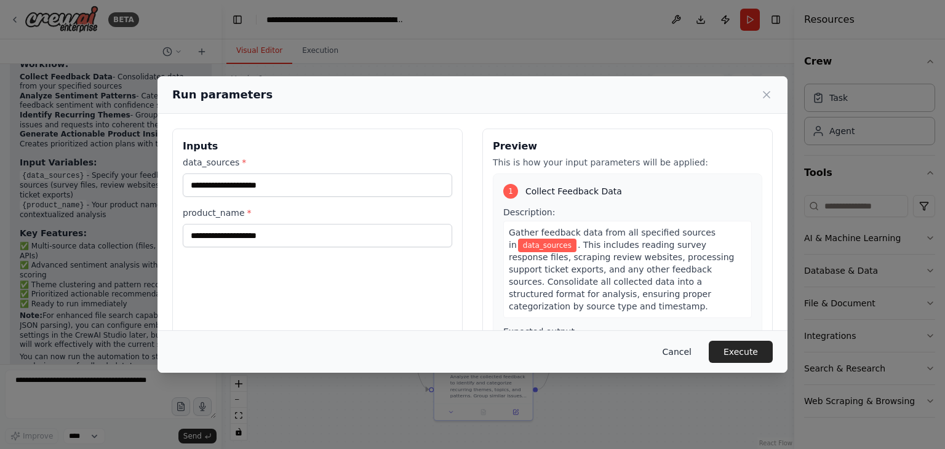
click at [688, 346] on button "Cancel" at bounding box center [677, 352] width 49 height 22
